Goal: Find specific page/section: Find specific page/section

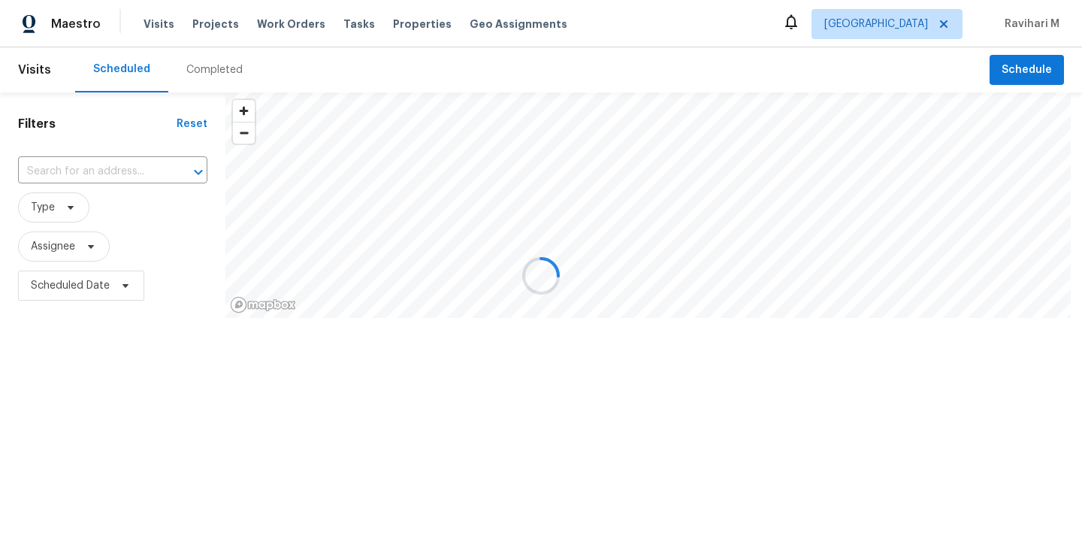
click at [923, 22] on div at bounding box center [541, 275] width 1082 height 551
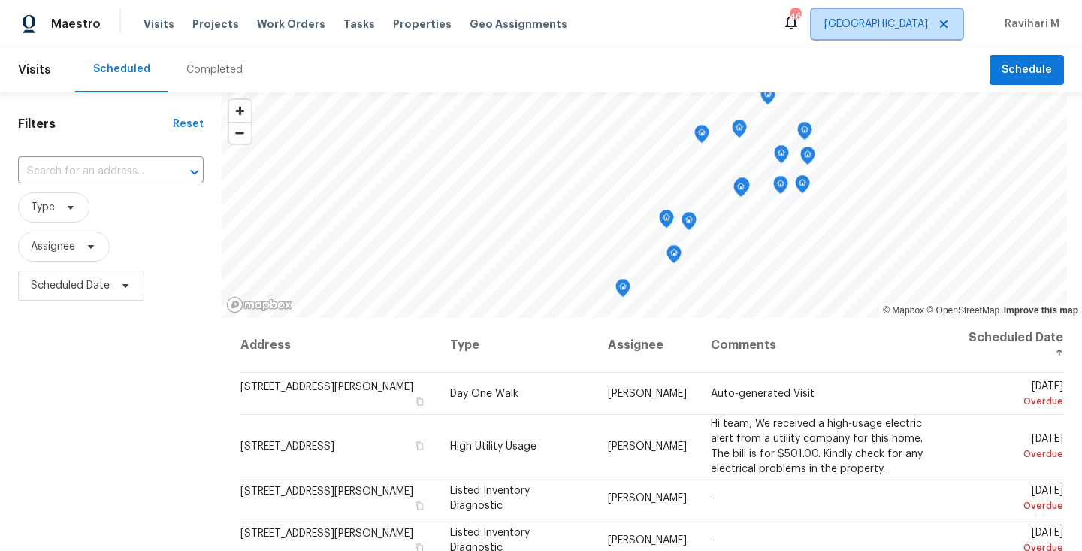
click at [921, 22] on span "[GEOGRAPHIC_DATA]" at bounding box center [876, 24] width 104 height 15
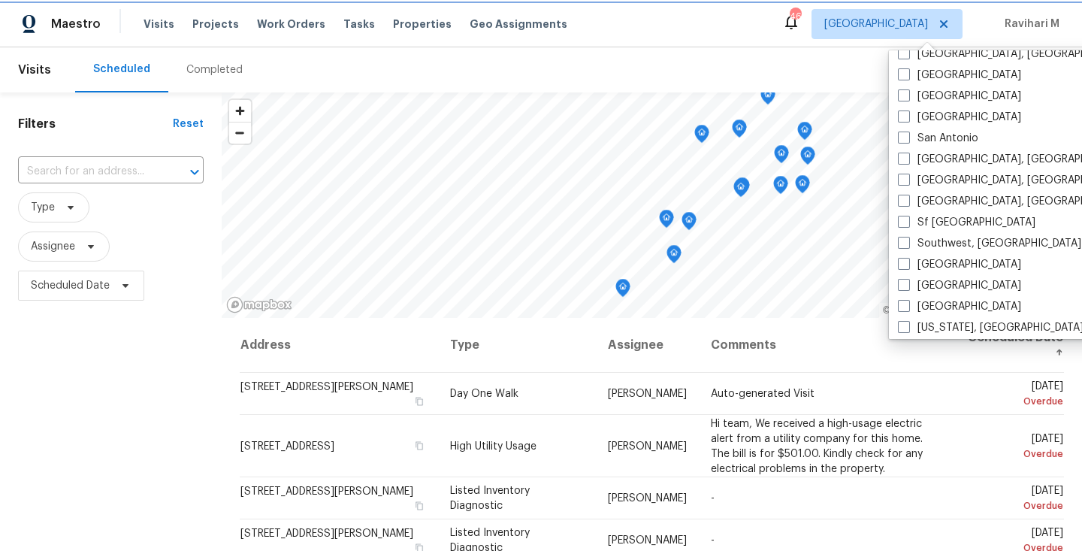
scroll to position [1007, 0]
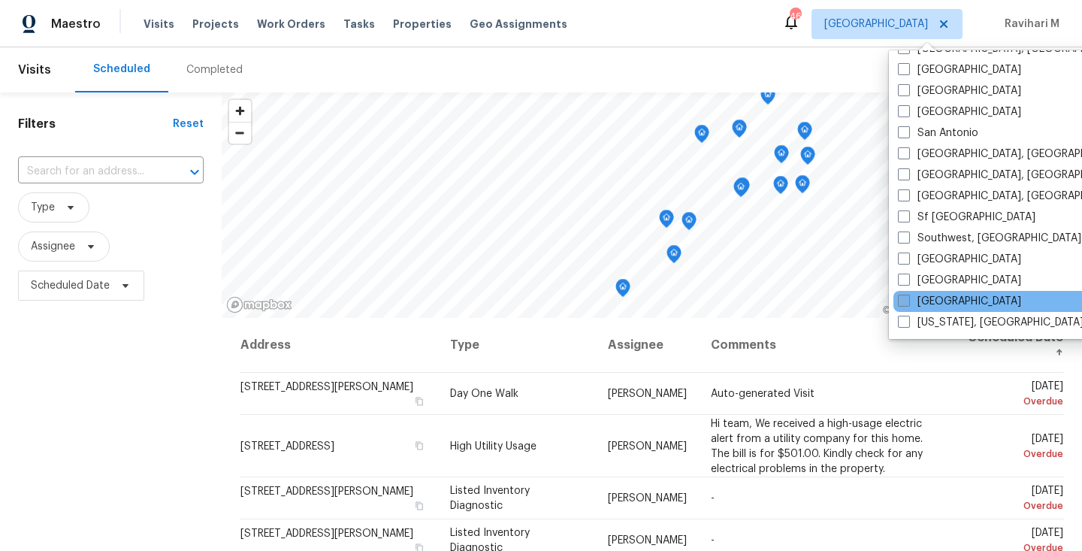
click at [904, 297] on span at bounding box center [904, 300] width 12 height 12
click at [904, 297] on input "[GEOGRAPHIC_DATA]" at bounding box center [903, 299] width 10 height 10
checkbox input "true"
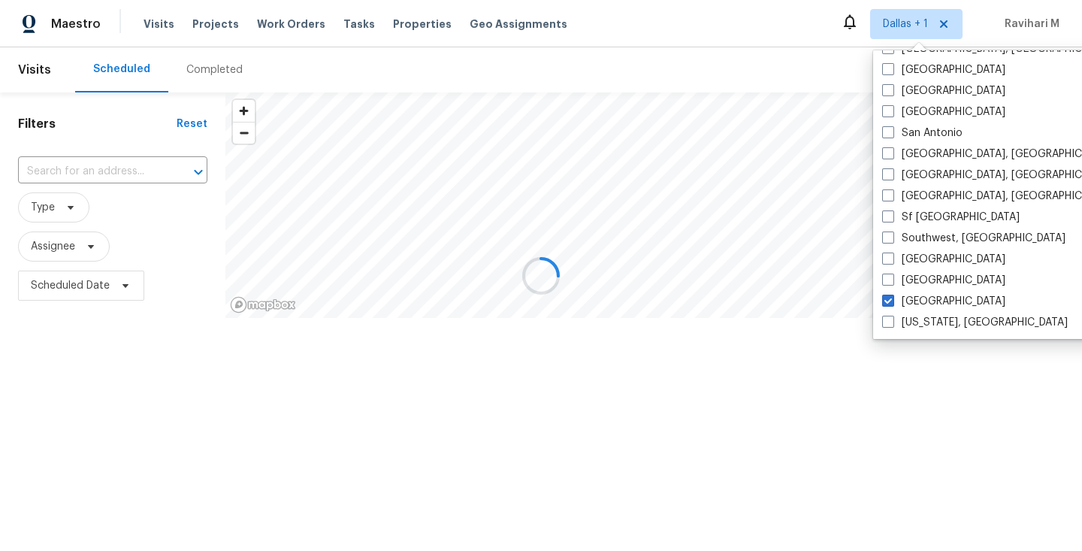
click at [198, 75] on div at bounding box center [541, 275] width 1082 height 551
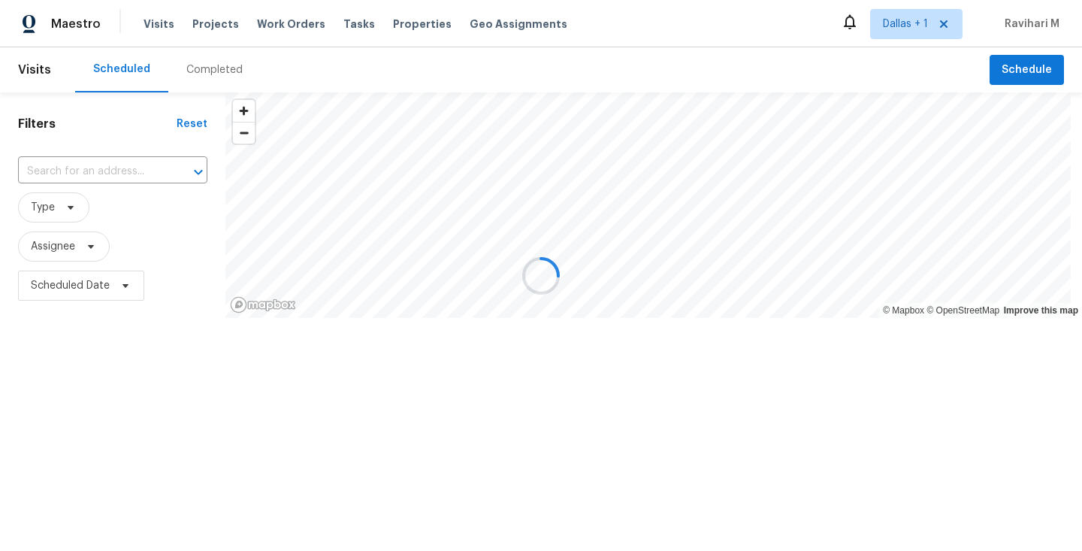
click at [198, 75] on div at bounding box center [541, 275] width 1082 height 551
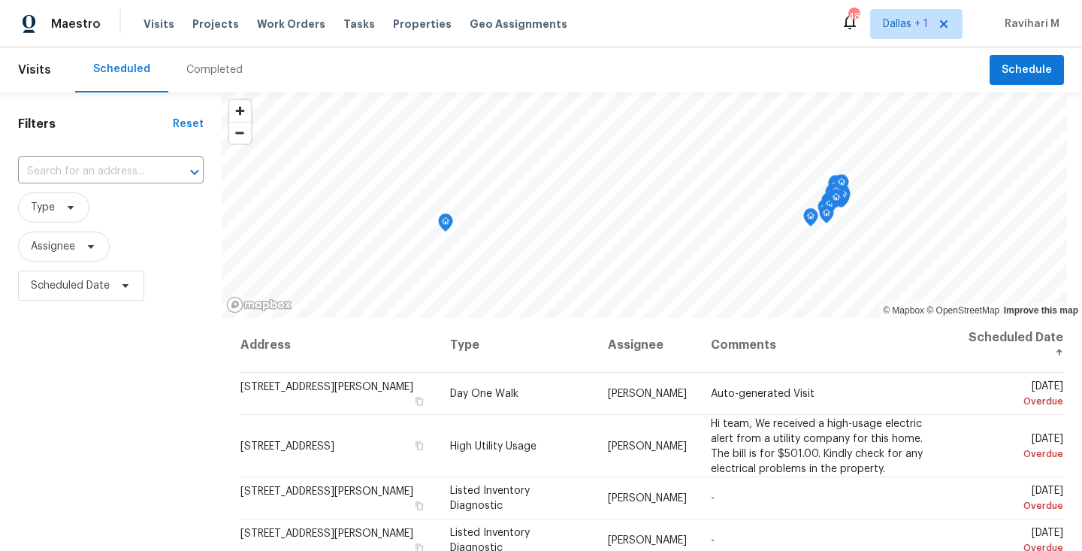
click at [198, 75] on div "Completed" at bounding box center [214, 69] width 56 height 15
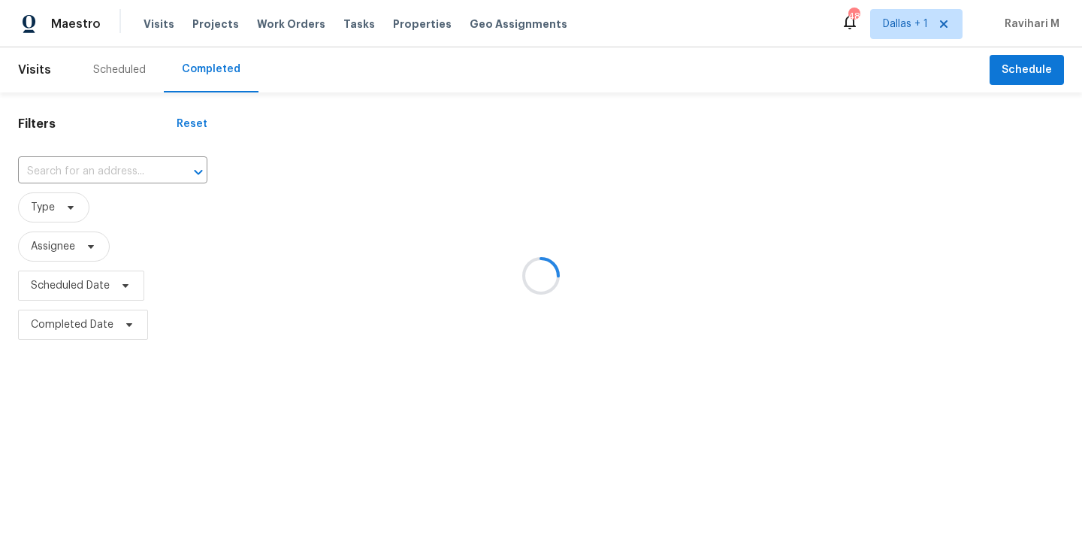
click at [198, 75] on div at bounding box center [541, 275] width 1082 height 551
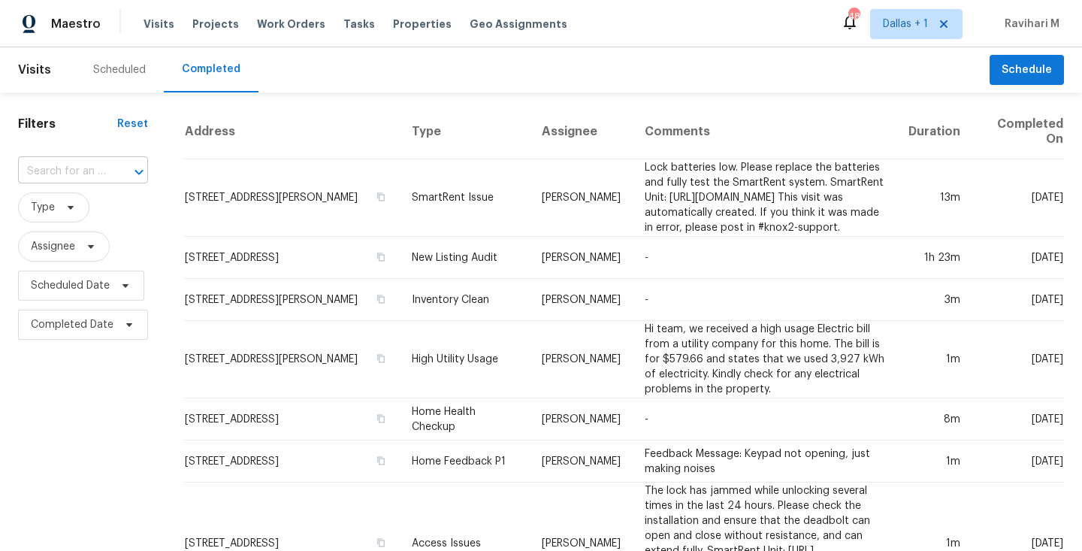
click at [74, 167] on input "text" at bounding box center [62, 171] width 88 height 23
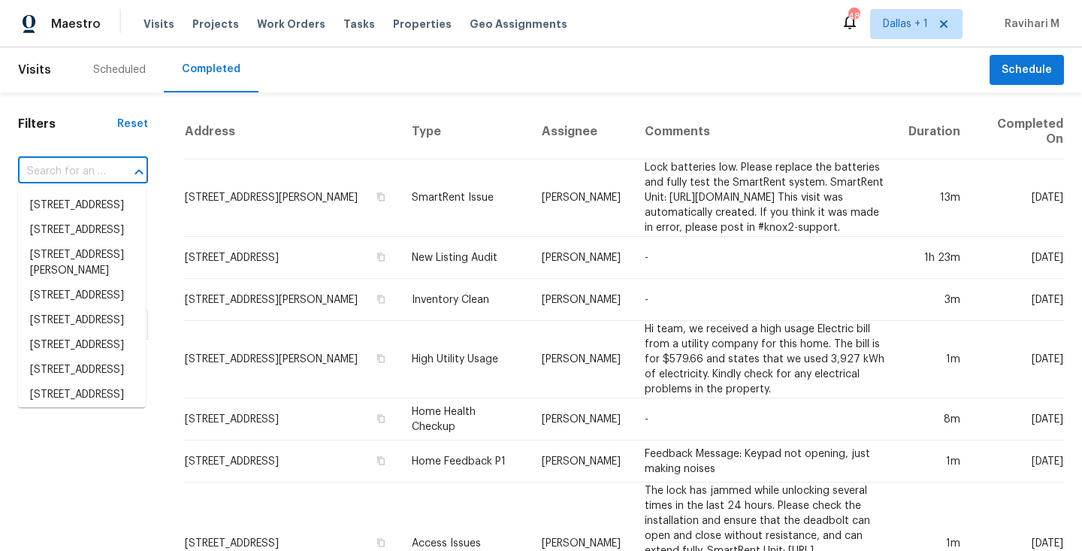
paste input "[STREET_ADDRESS]"
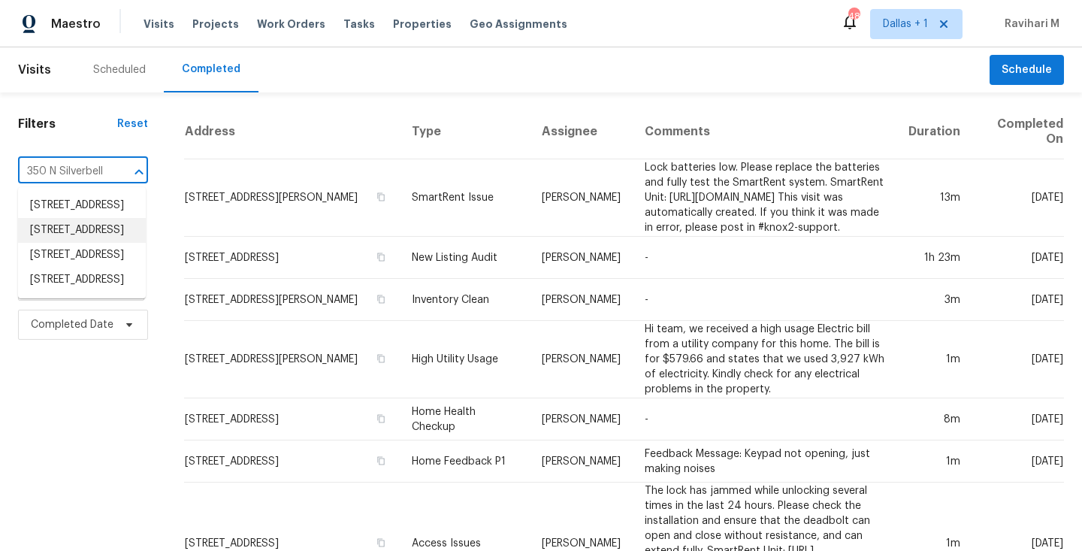
scroll to position [17, 0]
type input "350 N Silverbell"
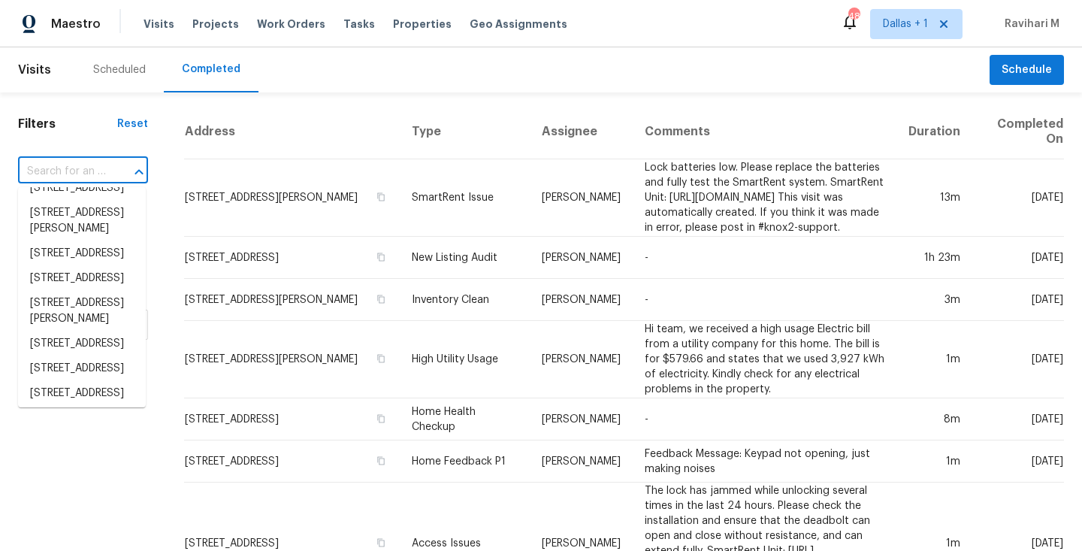
scroll to position [2342, 0]
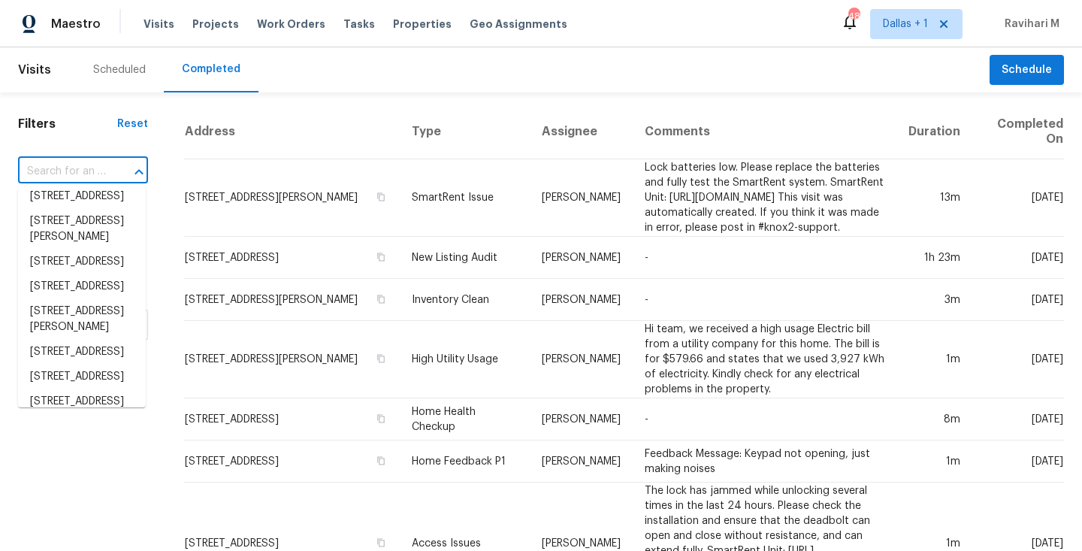
click at [94, 161] on input "text" at bounding box center [62, 171] width 88 height 23
paste input "[STREET_ADDRESS]"
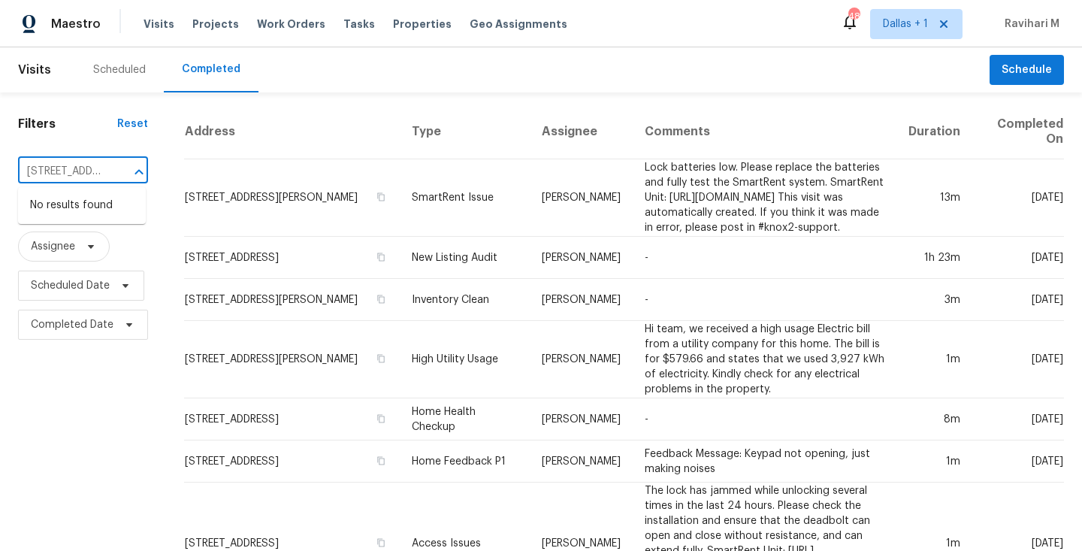
scroll to position [0, 138]
type input "[STREET_ADDRESS]"
click at [83, 267] on li "[STREET_ADDRESS]" at bounding box center [82, 255] width 128 height 25
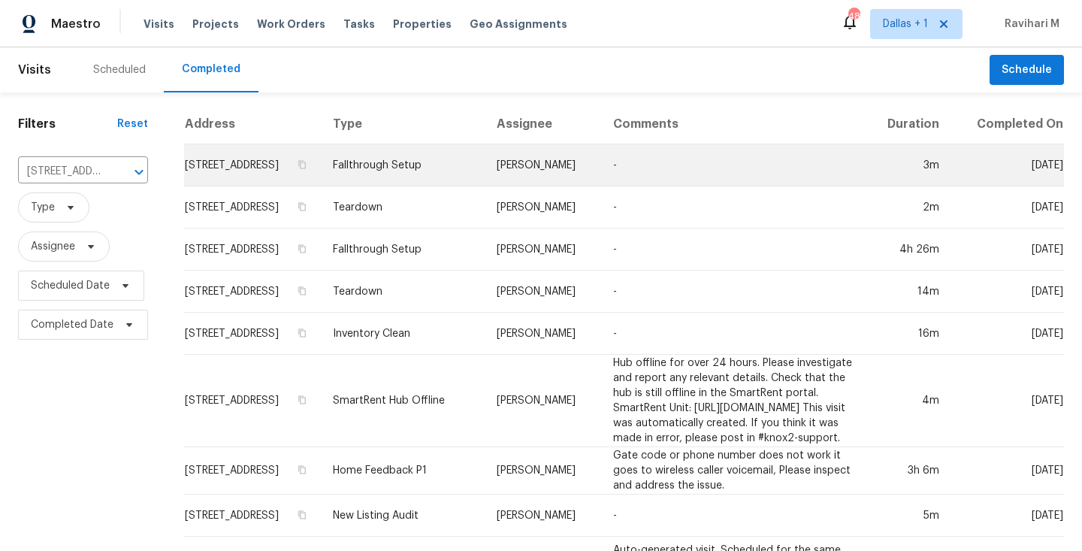
click at [460, 184] on td "Fallthrough Setup" at bounding box center [403, 165] width 164 height 42
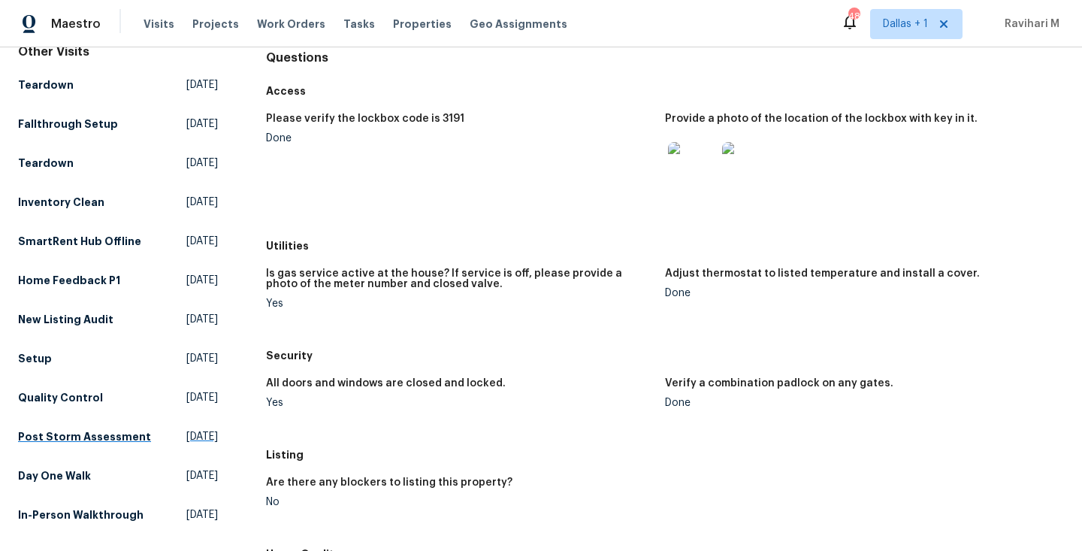
scroll to position [211, 0]
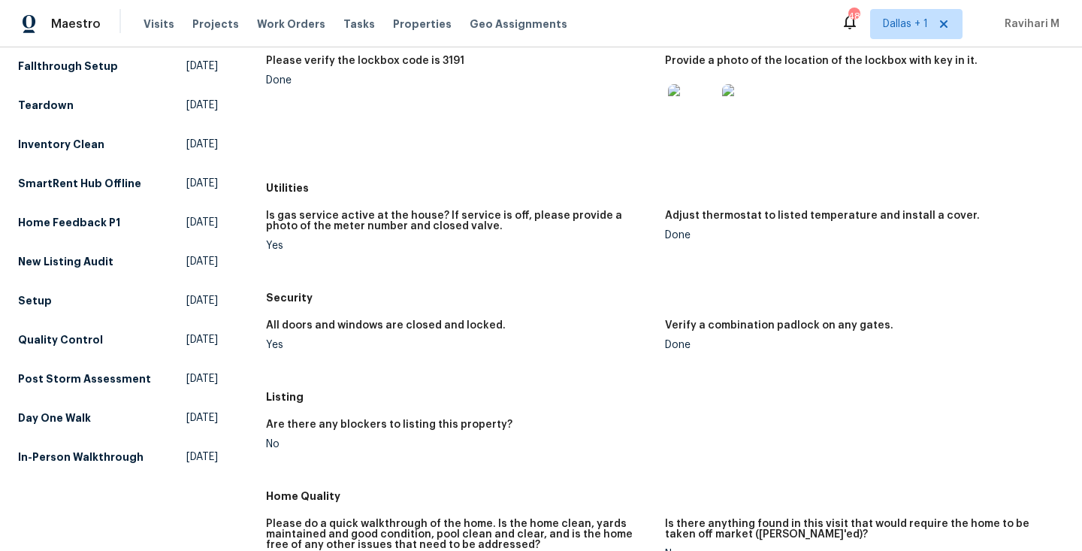
click at [153, 298] on div "Other Visits Teardown [DATE] Fallthrough Setup [DATE] Teardown [DATE] Inventory…" at bounding box center [118, 228] width 200 height 484
click at [186, 308] on span "[DATE]" at bounding box center [202, 300] width 32 height 15
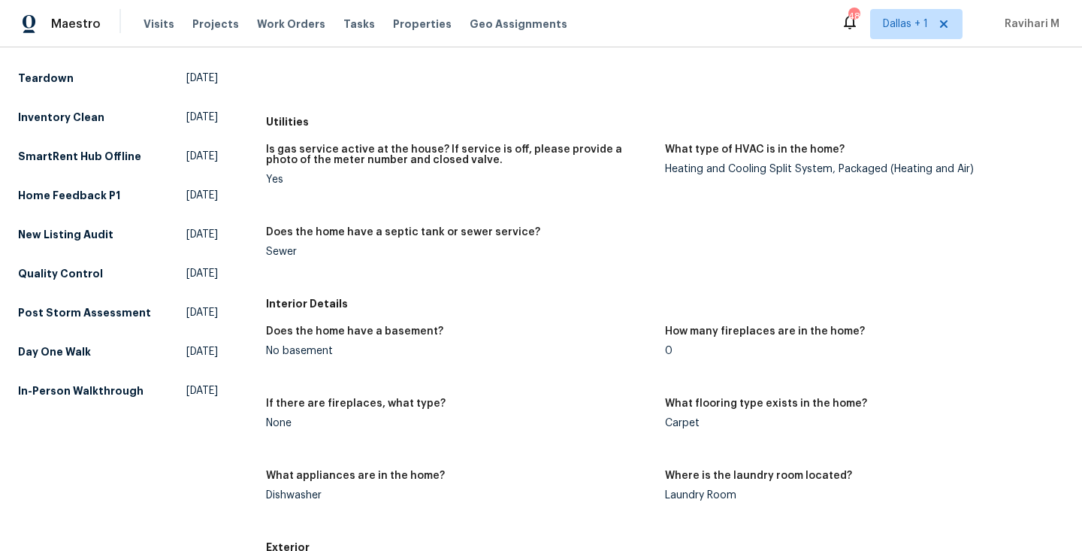
scroll to position [278, 0]
click at [186, 358] on span "[DATE]" at bounding box center [202, 350] width 32 height 15
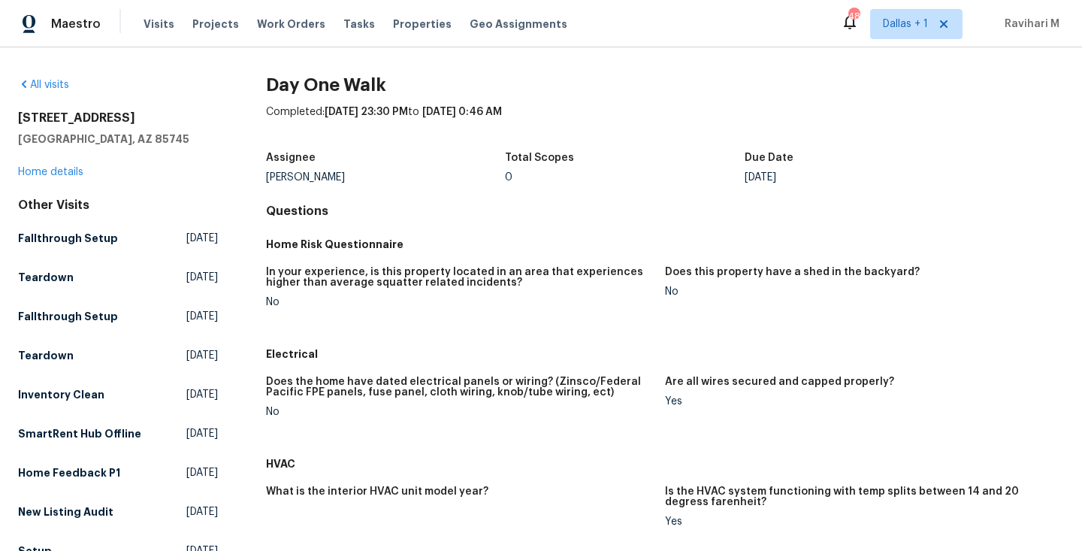
scroll to position [766, 0]
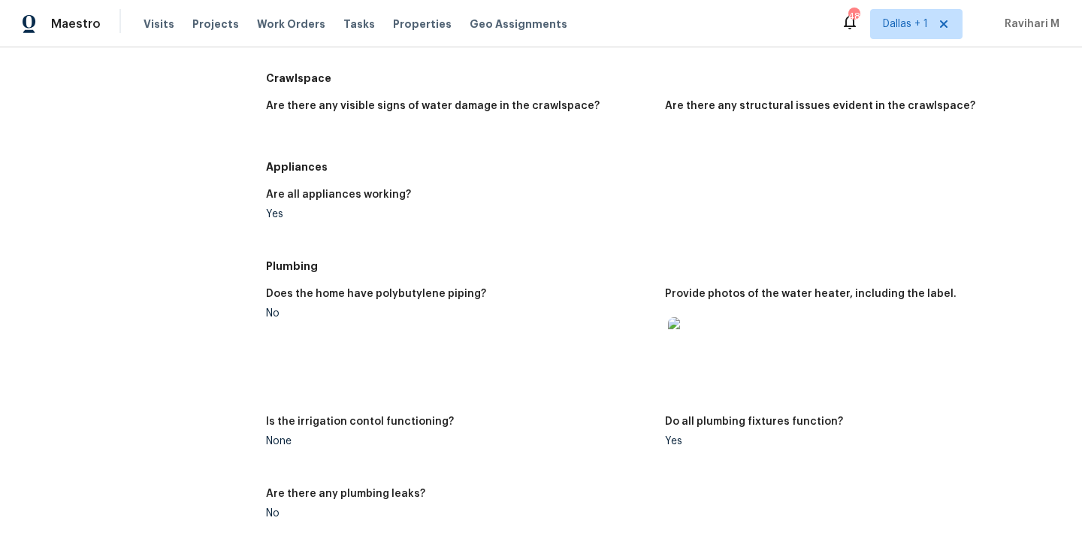
click at [410, 338] on figure "Does the home have polybutylene piping? No" at bounding box center [465, 343] width 399 height 110
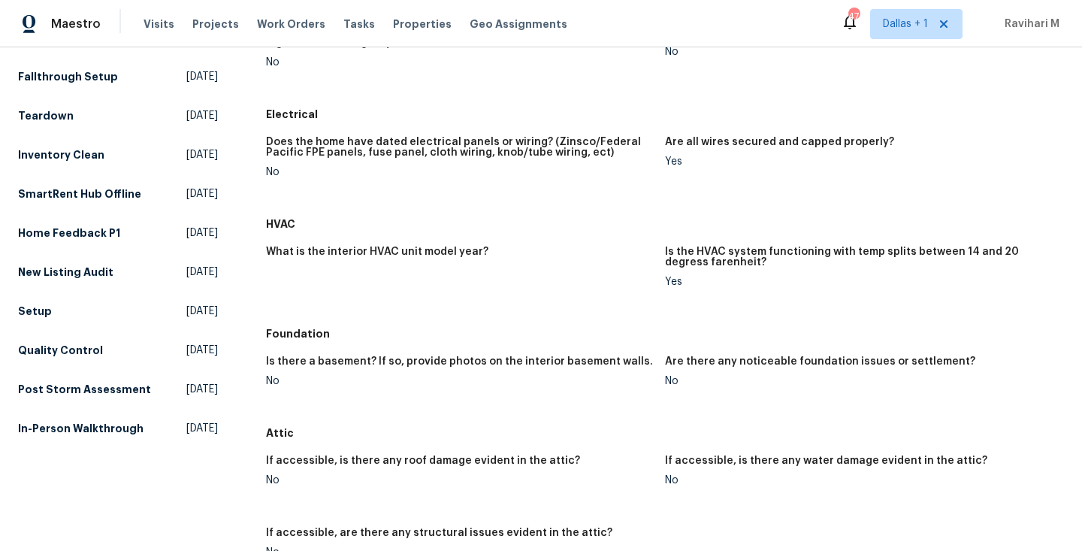
scroll to position [249, 0]
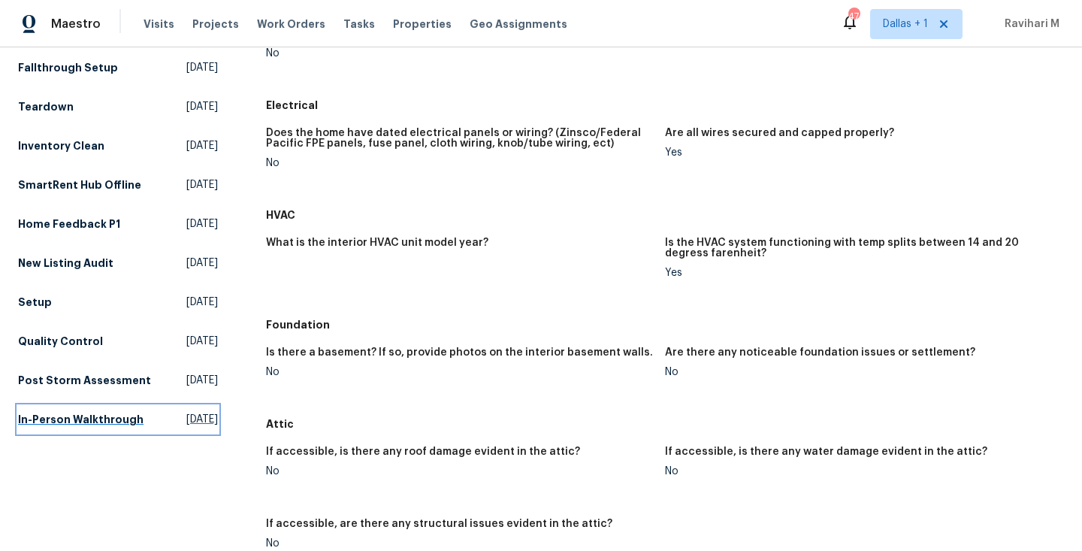
click at [186, 427] on span "[DATE]" at bounding box center [202, 419] width 32 height 15
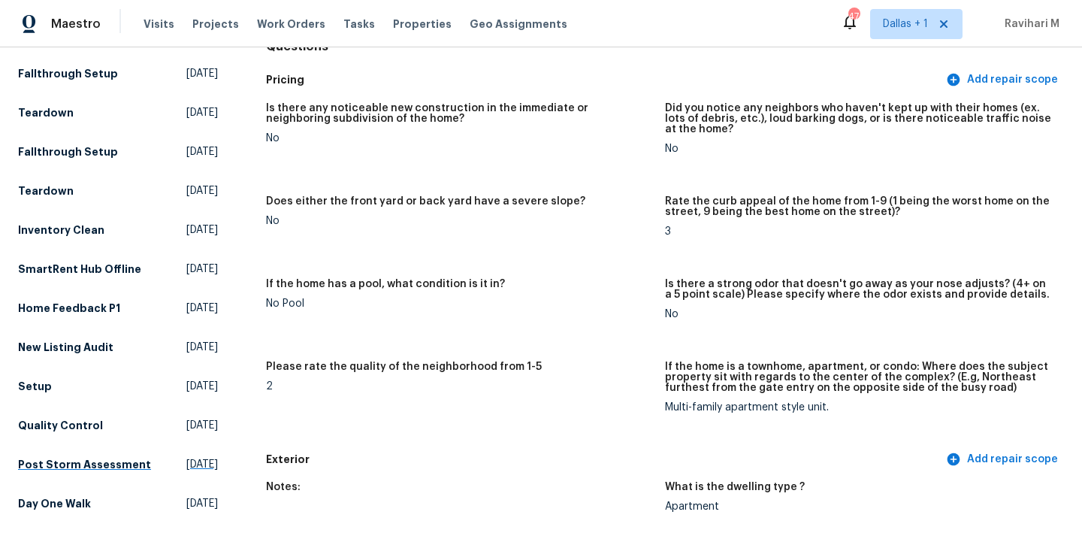
scroll to position [185, 0]
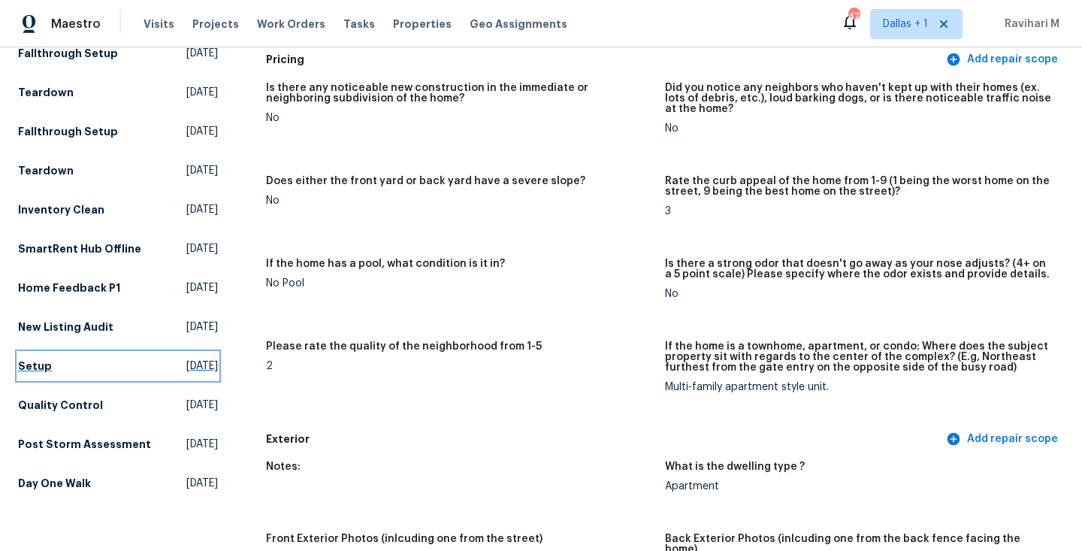
click at [186, 373] on span "[DATE]" at bounding box center [202, 365] width 32 height 15
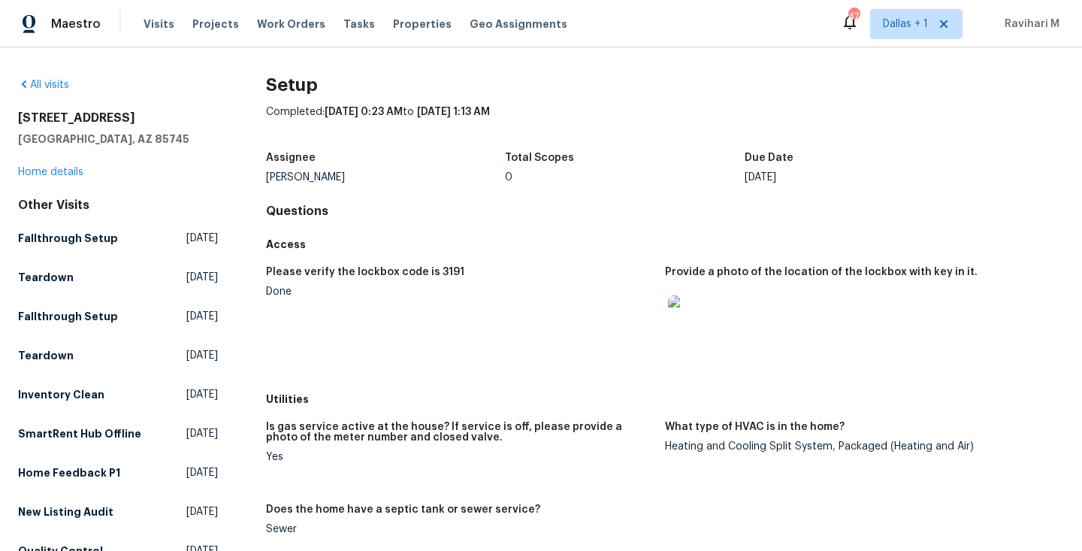
click at [156, 36] on div "Visits Projects Work Orders Tasks Properties Geo Assignments" at bounding box center [364, 24] width 442 height 30
click at [154, 23] on span "Visits" at bounding box center [158, 24] width 31 height 15
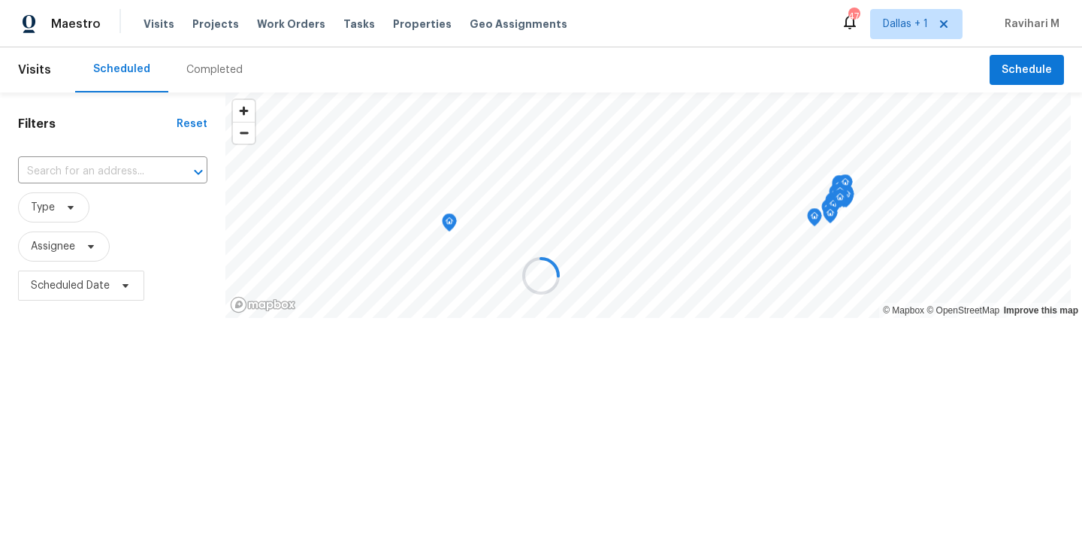
click at [887, 17] on div at bounding box center [541, 275] width 1082 height 551
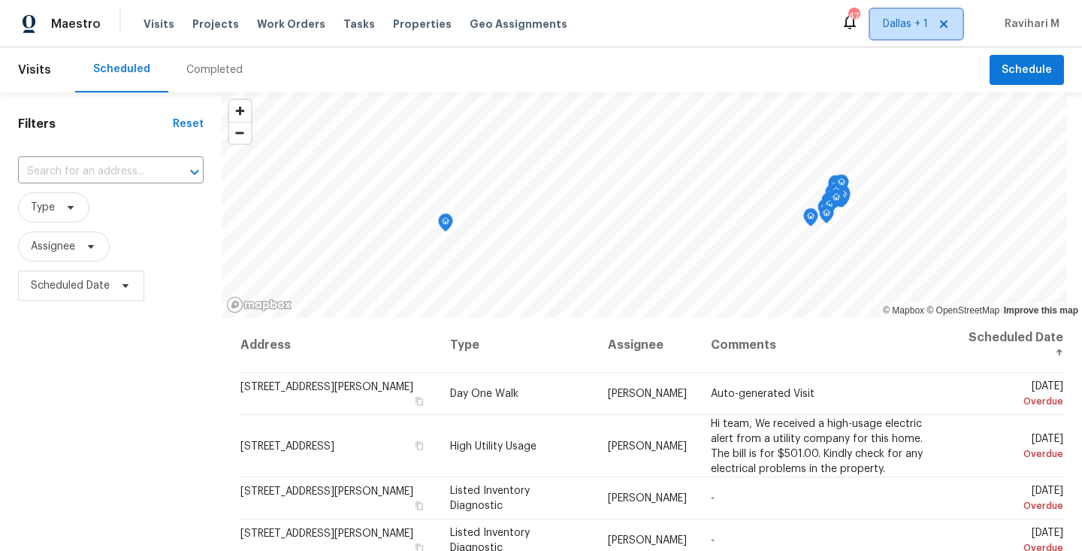
click at [887, 17] on span "Dallas + 1" at bounding box center [905, 24] width 45 height 15
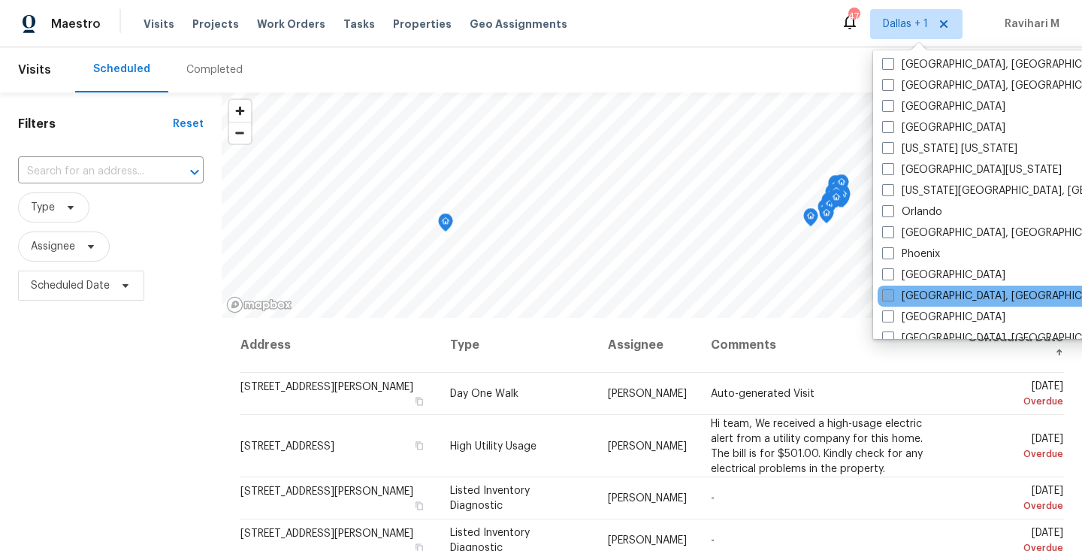
scroll to position [740, 0]
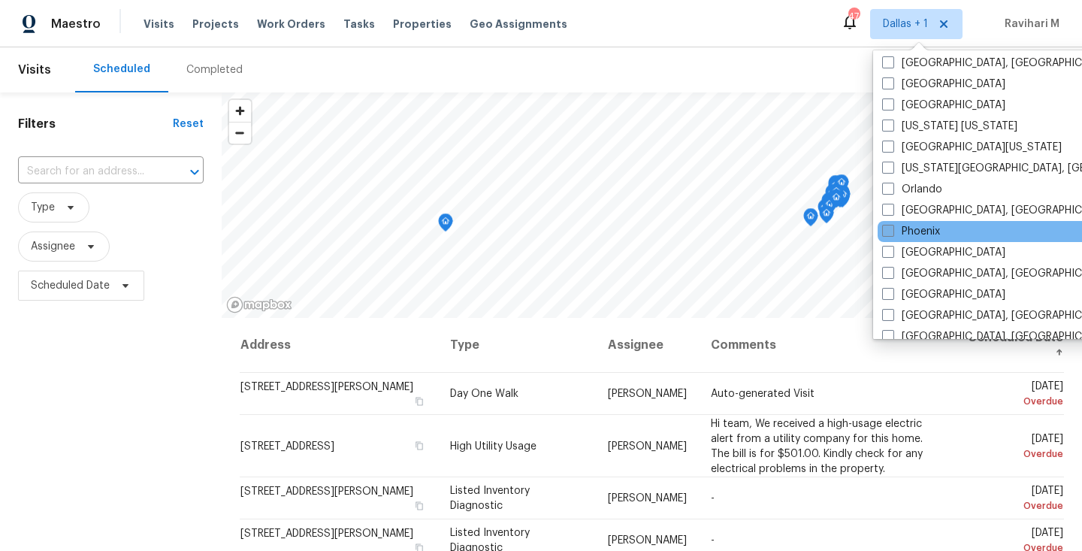
click at [893, 231] on span at bounding box center [888, 231] width 12 height 12
click at [892, 231] on input "Phoenix" at bounding box center [887, 229] width 10 height 10
checkbox input "true"
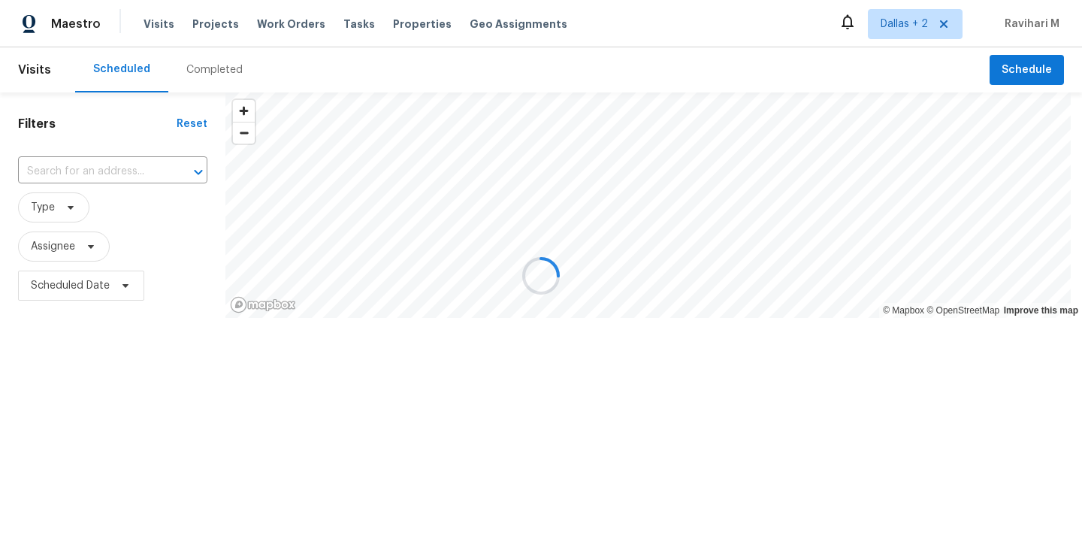
click at [217, 76] on div at bounding box center [541, 275] width 1082 height 551
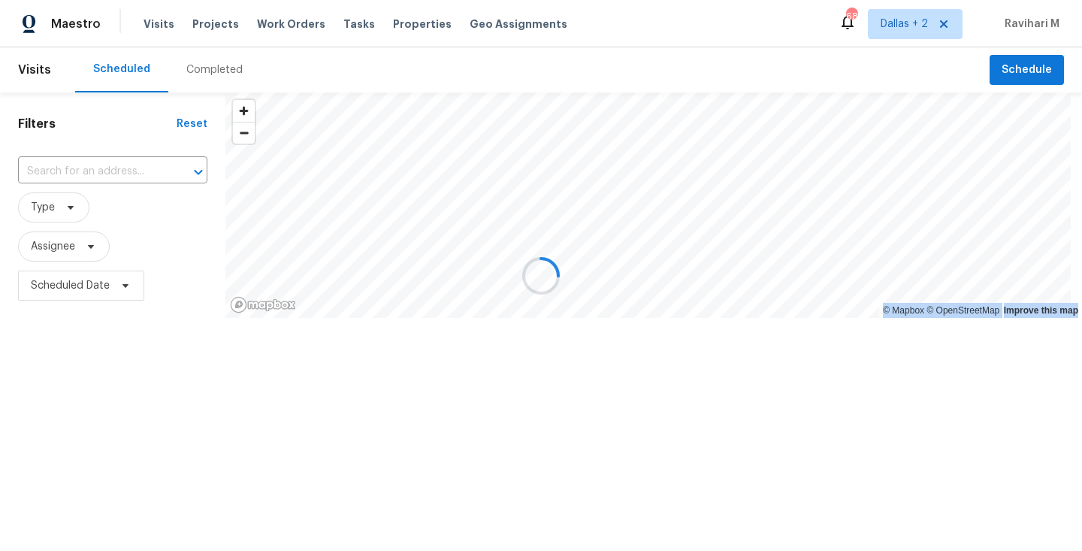
click at [219, 69] on div at bounding box center [541, 275] width 1082 height 551
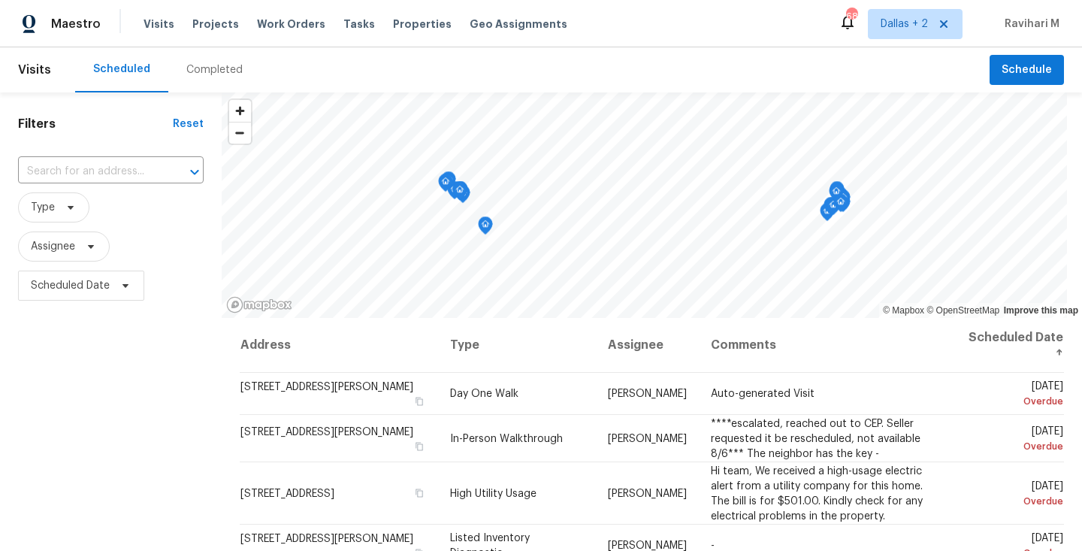
click at [238, 78] on div "Completed" at bounding box center [214, 69] width 92 height 45
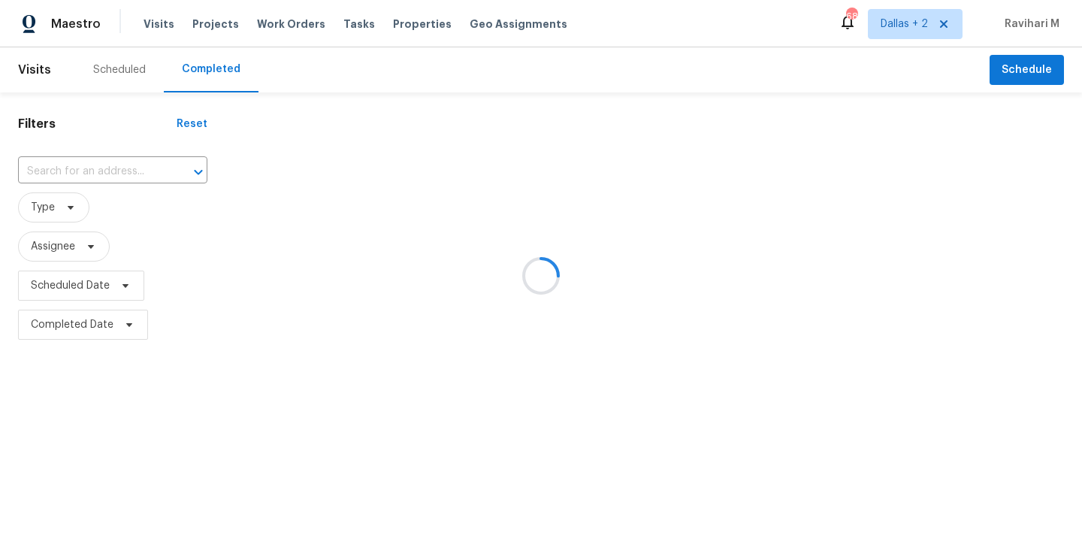
click at [68, 174] on div at bounding box center [541, 275] width 1082 height 551
click at [65, 171] on div at bounding box center [541, 275] width 1082 height 551
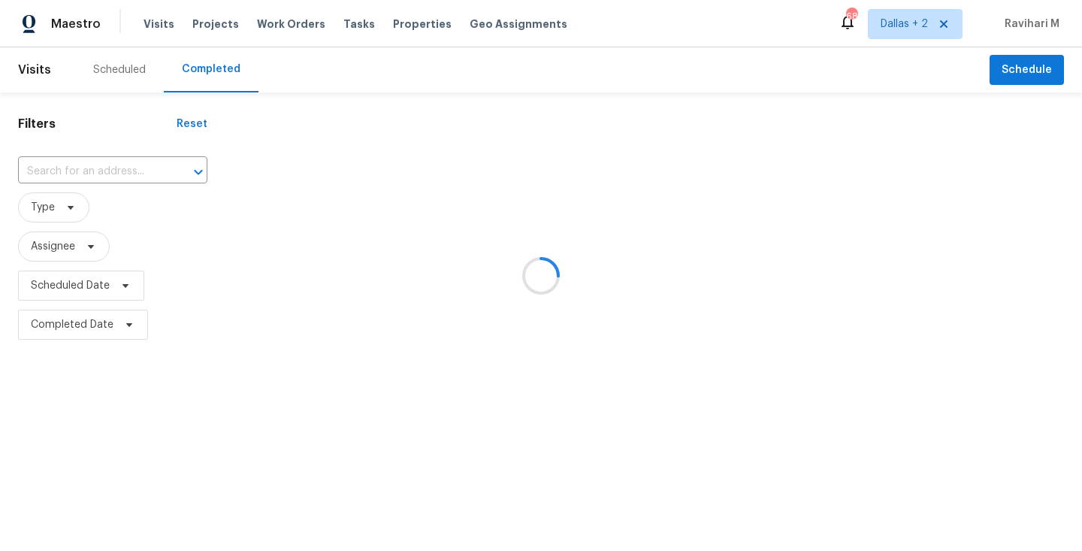
click at [65, 171] on div at bounding box center [541, 275] width 1082 height 551
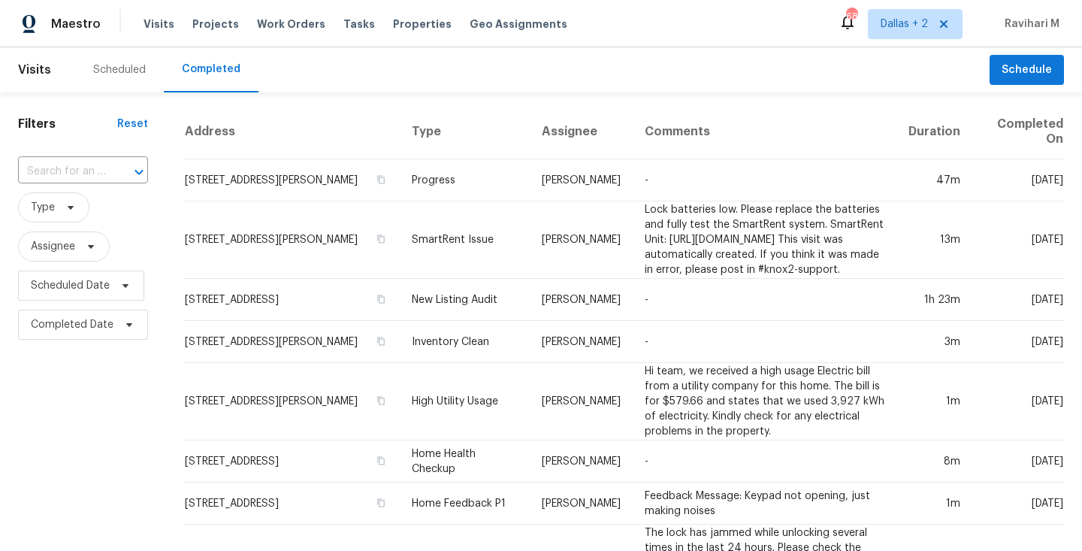
click at [65, 171] on input "text" at bounding box center [62, 171] width 88 height 23
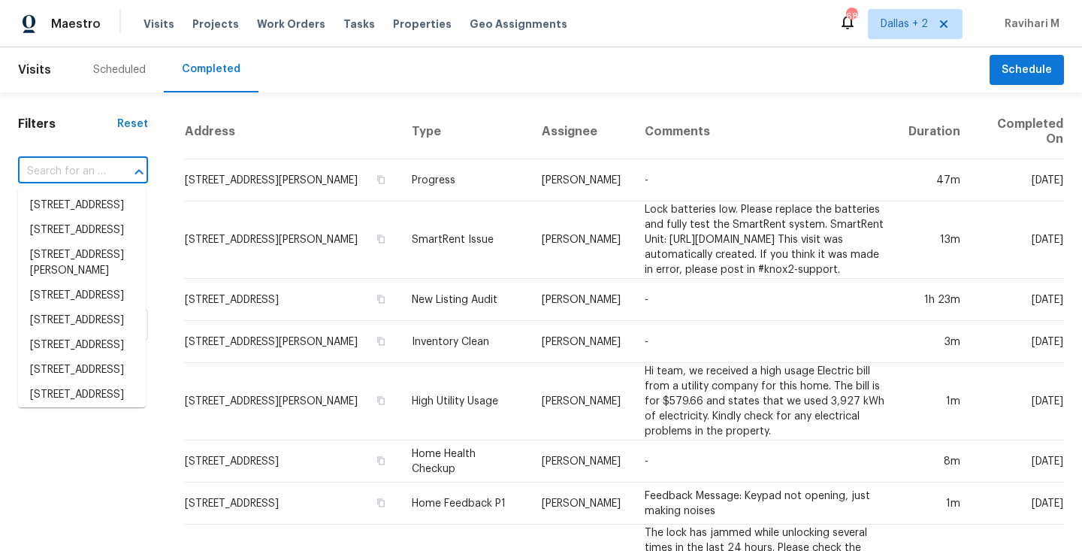
paste input "[STREET_ADDRESS]"
type input "[STREET_ADDRESS]"
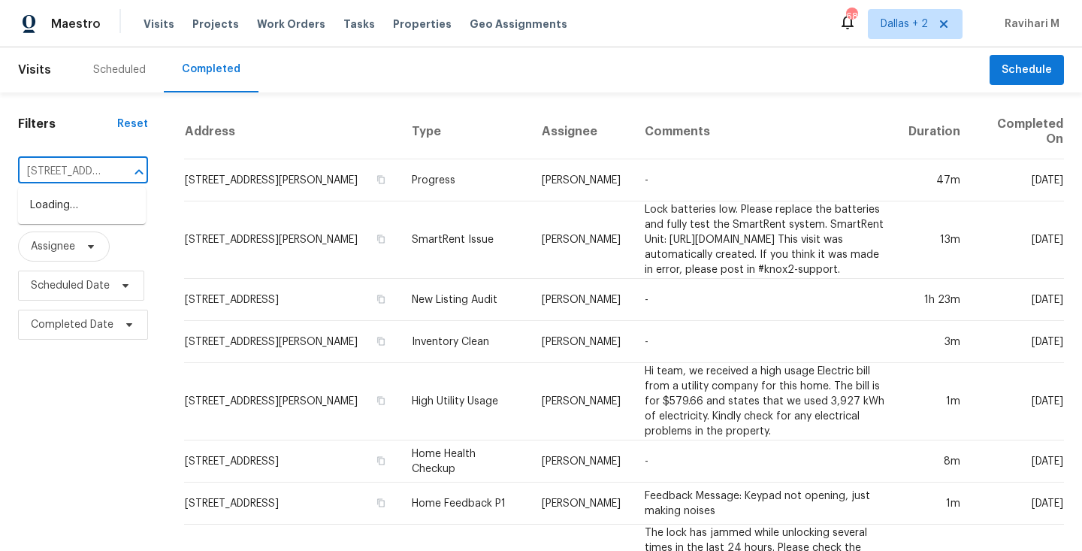
scroll to position [0, 116]
click at [92, 216] on li "[STREET_ADDRESS]" at bounding box center [82, 205] width 128 height 25
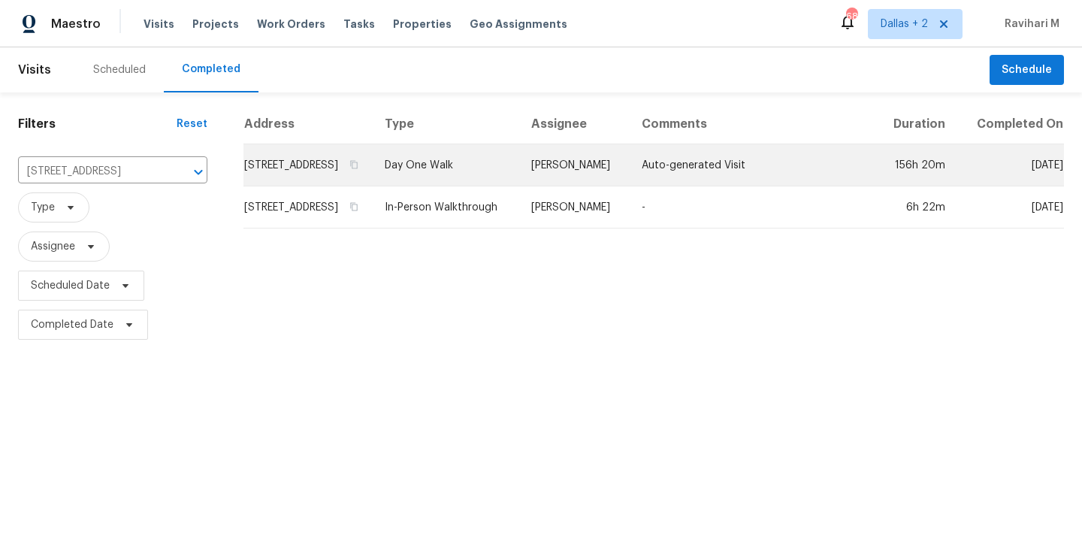
click at [491, 186] on td "Day One Walk" at bounding box center [446, 165] width 146 height 42
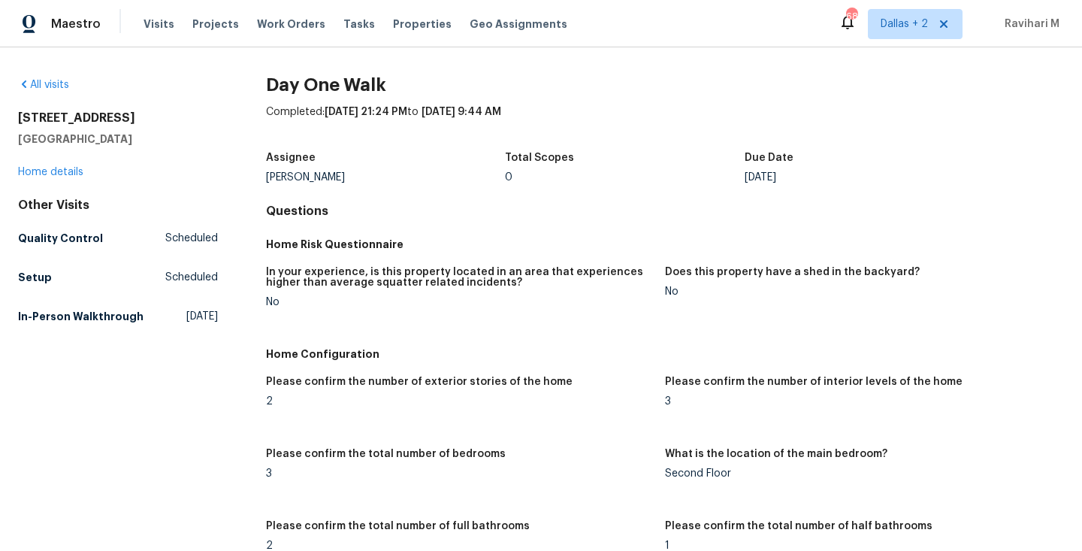
scroll to position [1916, 0]
